Goal: Task Accomplishment & Management: Complete application form

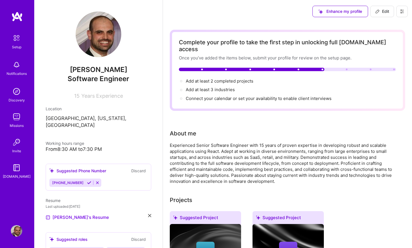
click at [19, 19] on img at bounding box center [16, 16] width 11 height 10
click at [16, 42] on img at bounding box center [17, 38] width 12 height 12
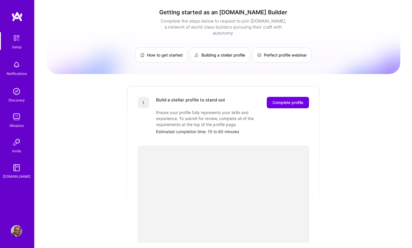
click at [16, 61] on img at bounding box center [16, 64] width 11 height 11
click at [16, 91] on img at bounding box center [16, 91] width 11 height 11
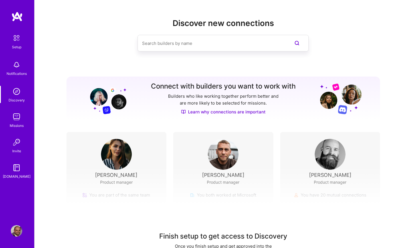
click at [186, 36] on input at bounding box center [211, 43] width 139 height 15
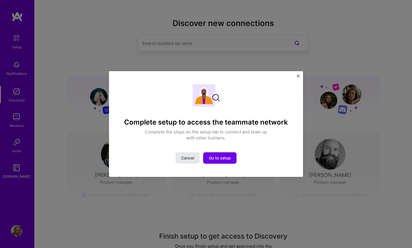
click at [192, 154] on button "Cancel" at bounding box center [188, 157] width 24 height 11
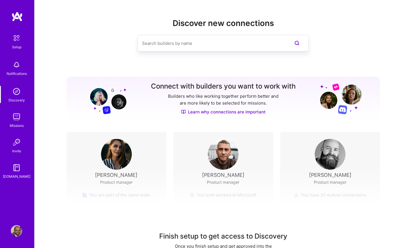
click at [18, 95] on img at bounding box center [16, 91] width 11 height 11
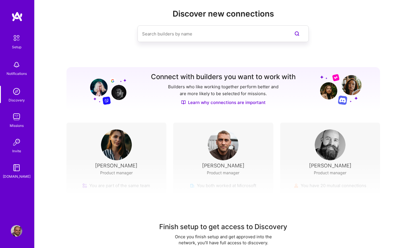
scroll to position [9, 0]
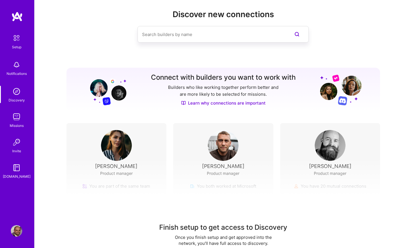
click at [18, 120] on img at bounding box center [16, 116] width 11 height 11
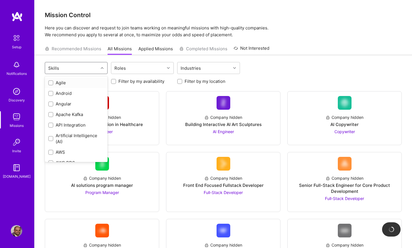
click at [75, 69] on div "Skills" at bounding box center [71, 67] width 53 height 11
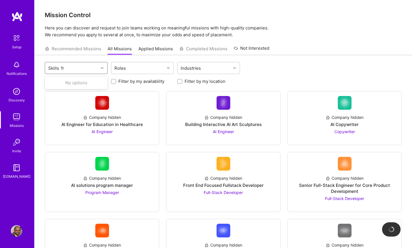
type input "f"
type input "react"
click at [53, 83] on div at bounding box center [50, 82] width 5 height 5
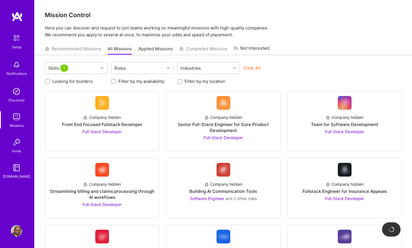
click at [306, 71] on div "Clear All" at bounding box center [275, 70] width 63 height 11
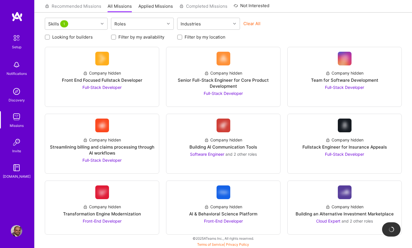
scroll to position [43, 0]
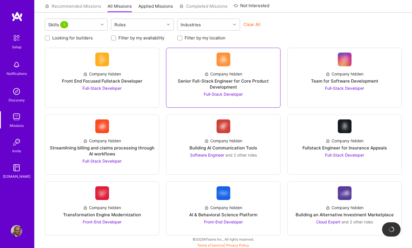
click at [244, 97] on div at bounding box center [223, 99] width 105 height 5
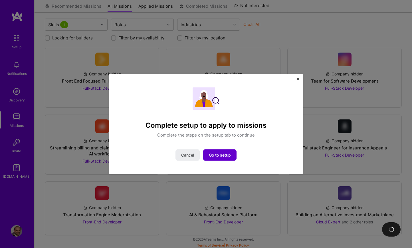
click at [222, 155] on span "Go to setup" at bounding box center [220, 155] width 22 height 6
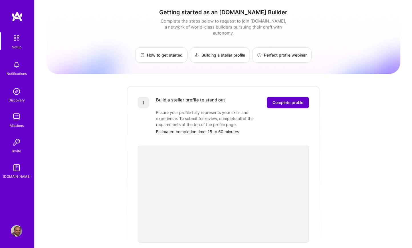
click at [296, 90] on div "1 Build a stellar profile to stand out Complete profile Ensure your profile ful…" at bounding box center [223, 163] width 194 height 157
click at [297, 100] on span "Complete profile" at bounding box center [288, 103] width 31 height 6
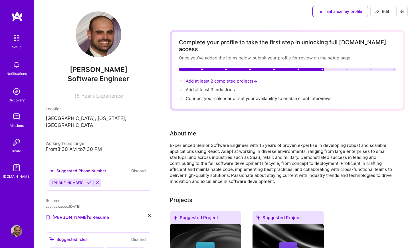
click at [227, 78] on span "Add at least 2 completed projects →" at bounding box center [222, 80] width 73 height 5
select select "US"
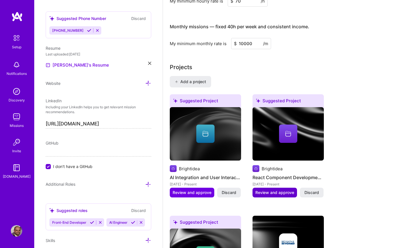
scroll to position [392, 0]
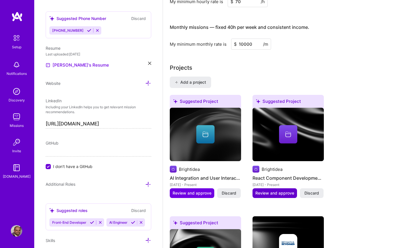
click at [261, 190] on span "Review and approve" at bounding box center [275, 193] width 39 height 6
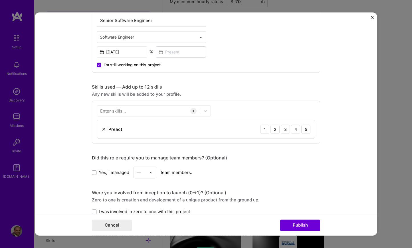
scroll to position [214, 0]
click at [112, 112] on div "Enter skills..." at bounding box center [113, 110] width 26 height 6
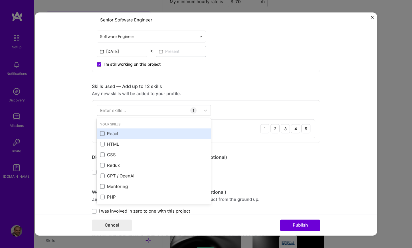
click at [102, 136] on div "React" at bounding box center [153, 133] width 107 height 6
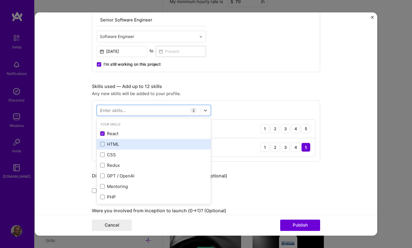
click at [101, 143] on span at bounding box center [102, 144] width 5 height 5
click at [0, 0] on input "checkbox" at bounding box center [0, 0] width 0 height 0
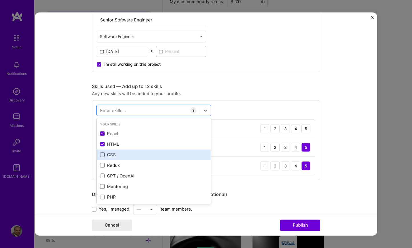
drag, startPoint x: 101, startPoint y: 152, endPoint x: 102, endPoint y: 156, distance: 4.1
click at [101, 152] on span at bounding box center [102, 154] width 5 height 5
click at [0, 0] on input "checkbox" at bounding box center [0, 0] width 0 height 0
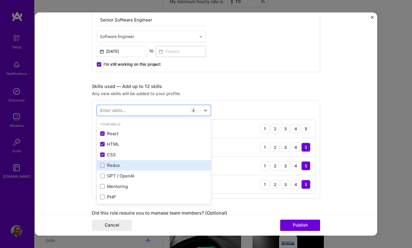
click at [100, 162] on div "Redux" at bounding box center [154, 165] width 114 height 11
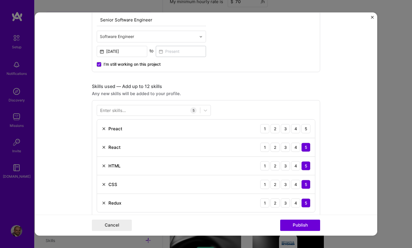
click at [266, 102] on div "Enter skills... 5 Preact 1 2 3 4 5 React 1 2 3 4 5 HTML 1 2 3 4 5 CSS 1 2 3 4 5…" at bounding box center [206, 158] width 228 height 117
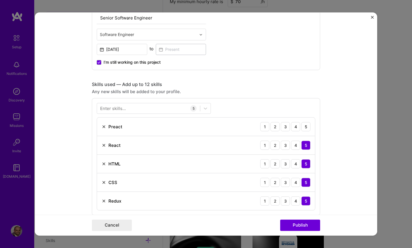
click at [103, 127] on img at bounding box center [104, 126] width 5 height 5
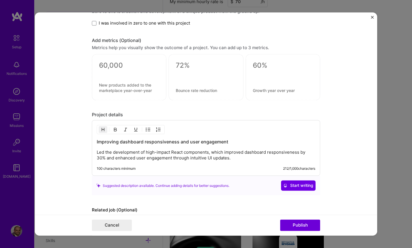
scroll to position [490, 0]
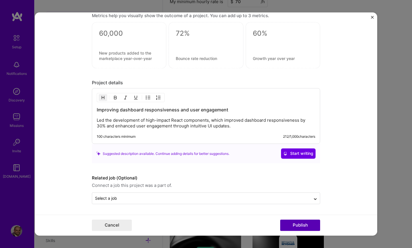
click at [304, 225] on button "Publish" at bounding box center [300, 225] width 40 height 11
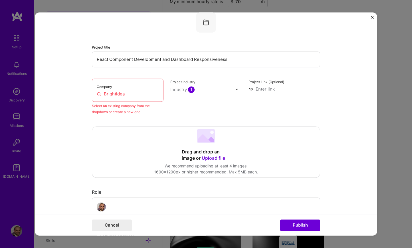
scroll to position [37, 0]
click at [108, 93] on input "Brightidea" at bounding box center [128, 94] width 62 height 6
click at [131, 95] on input "Brightidea" at bounding box center [128, 94] width 62 height 6
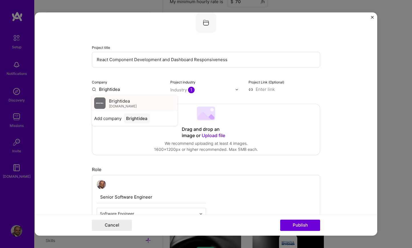
click at [124, 103] on span "Brightidea" at bounding box center [119, 101] width 21 height 6
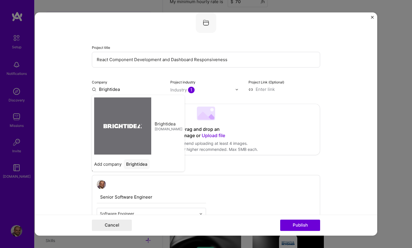
type input "Brightidea"
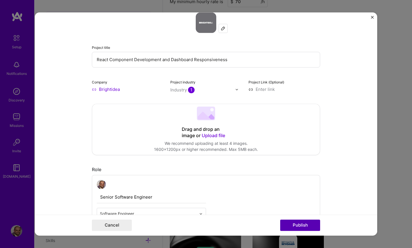
click at [306, 225] on button "Publish" at bounding box center [300, 225] width 40 height 11
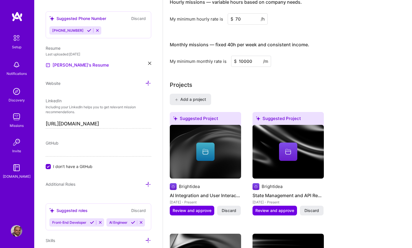
scroll to position [0, 0]
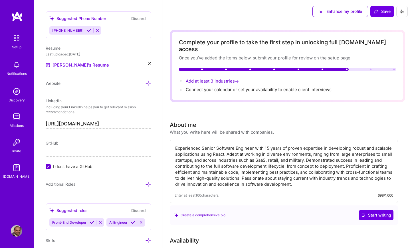
click at [221, 78] on span "Add at least 3 industries →" at bounding box center [213, 80] width 54 height 5
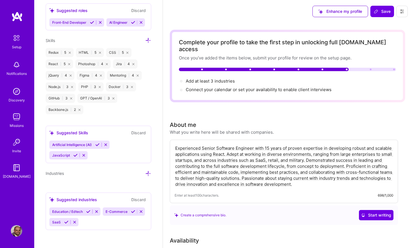
scroll to position [444, 0]
click at [148, 173] on icon at bounding box center [148, 173] width 6 height 6
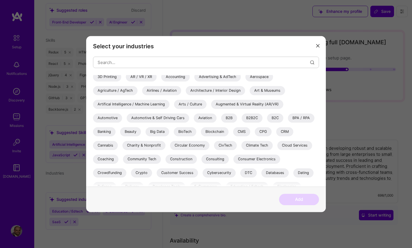
scroll to position [1, 0]
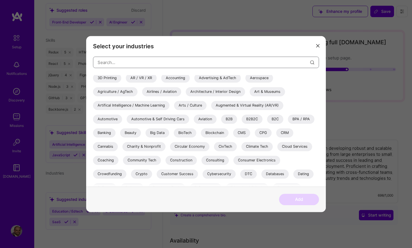
click at [121, 64] on input "modal" at bounding box center [204, 62] width 213 height 15
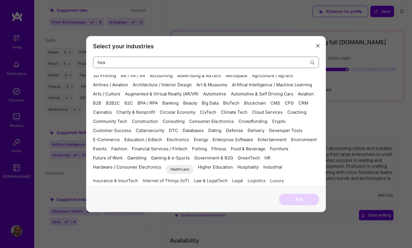
scroll to position [0, 0]
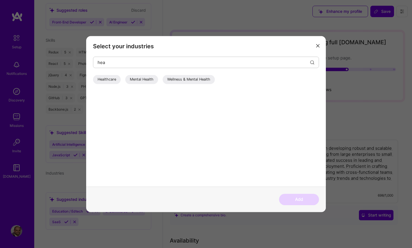
click at [109, 78] on div "Healthcare" at bounding box center [107, 79] width 28 height 9
click at [130, 62] on input "hea" at bounding box center [204, 62] width 213 height 15
type input "h"
type input "a"
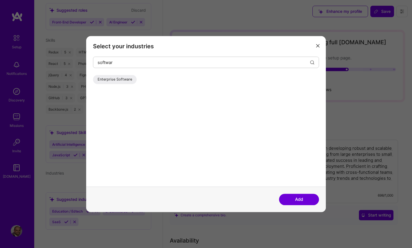
click at [131, 79] on div "Enterprise Software" at bounding box center [115, 79] width 44 height 9
click at [123, 62] on input "softwar" at bounding box center [204, 62] width 213 height 15
type input "s"
type input "ecom"
click at [113, 77] on div "E-Commerce" at bounding box center [109, 79] width 32 height 9
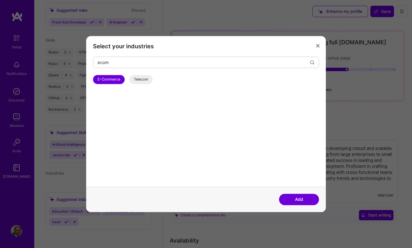
click at [298, 196] on button "Add" at bounding box center [299, 199] width 40 height 11
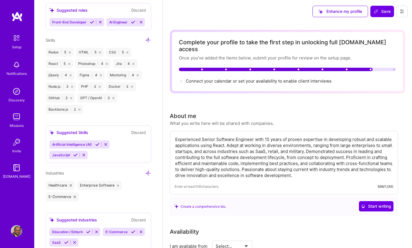
click at [148, 174] on icon at bounding box center [148, 173] width 6 height 6
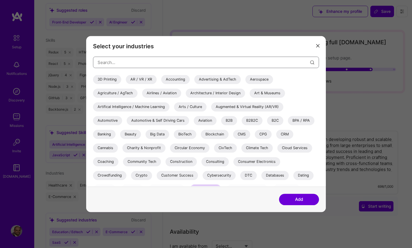
click at [146, 66] on input "modal" at bounding box center [204, 62] width 213 height 15
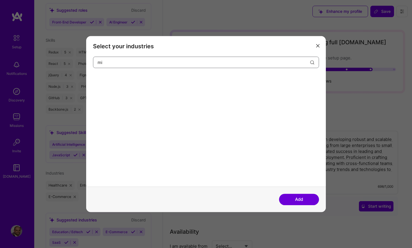
type input "m"
type input "govern"
click at [122, 76] on div "Government & B2G" at bounding box center [114, 79] width 42 height 9
click at [292, 199] on button "Add" at bounding box center [299, 199] width 40 height 11
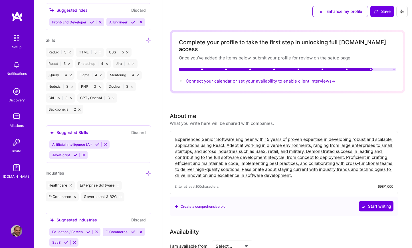
click at [220, 78] on span "Connect your calendar or set your availability to enable client interviews →" at bounding box center [261, 80] width 151 height 5
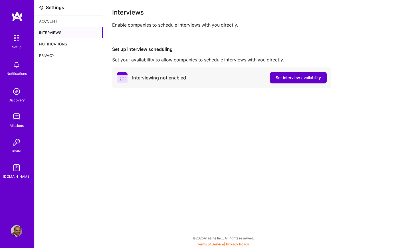
click at [299, 80] on span "Set interview availability" at bounding box center [298, 78] width 45 height 6
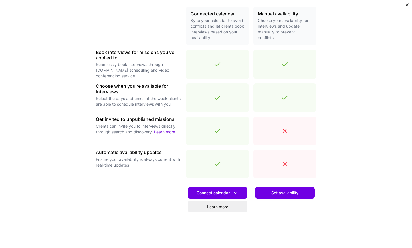
scroll to position [135, 0]
click at [292, 193] on span "Set availability" at bounding box center [285, 193] width 27 height 6
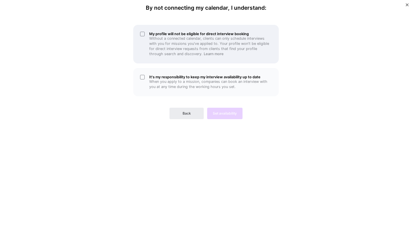
click at [144, 34] on div "My profile will not be eligible for direct interview booking Without a connecte…" at bounding box center [206, 44] width 146 height 39
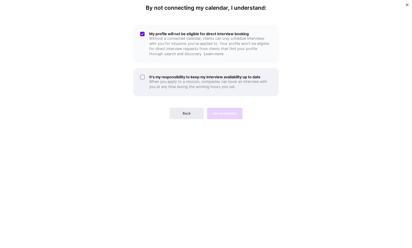
click at [141, 76] on div "It's my responsibility to keep my interview availability up to date When you ap…" at bounding box center [206, 82] width 146 height 28
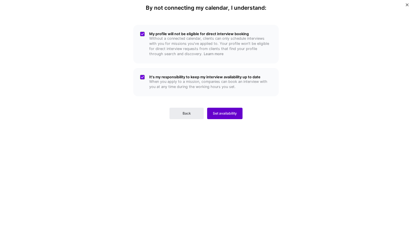
click at [232, 116] on span "Set availability" at bounding box center [225, 113] width 24 height 5
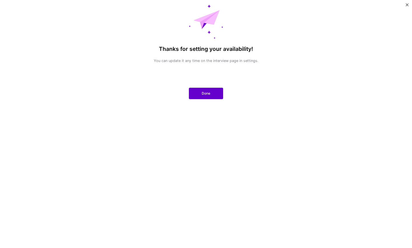
click at [217, 99] on button "Done" at bounding box center [206, 93] width 34 height 11
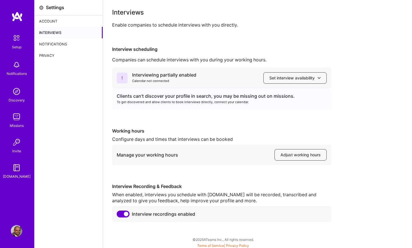
scroll to position [1, 0]
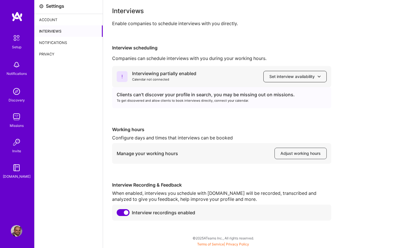
click at [316, 81] on button "Set interview availability" at bounding box center [295, 76] width 63 height 11
click at [348, 89] on div "Interviewing partially enabled Calendar not connected Set interview availabilit…" at bounding box center [257, 143] width 291 height 154
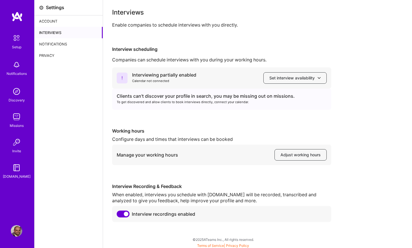
click at [55, 22] on div "Account" at bounding box center [69, 20] width 68 height 11
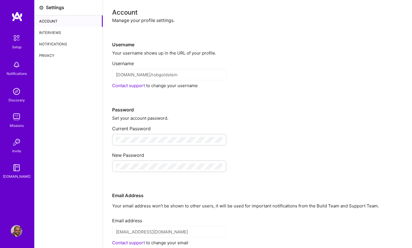
click at [14, 41] on img at bounding box center [17, 38] width 12 height 12
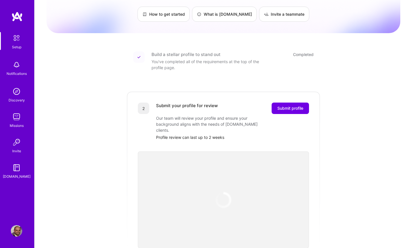
scroll to position [48, 0]
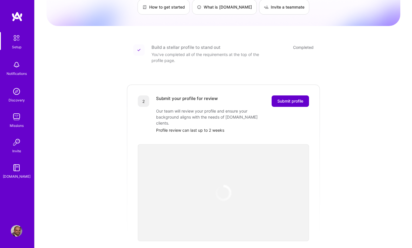
click at [297, 98] on span "Submit profile" at bounding box center [291, 101] width 26 height 6
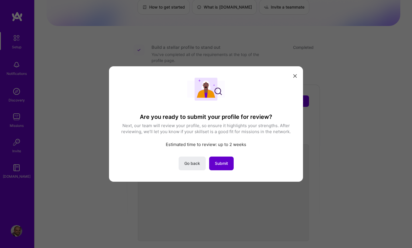
click at [226, 164] on span "Submit" at bounding box center [221, 163] width 13 height 6
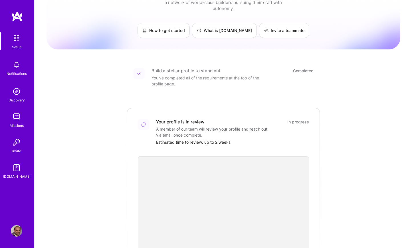
scroll to position [35, 0]
